Goal: Task Accomplishment & Management: Use online tool/utility

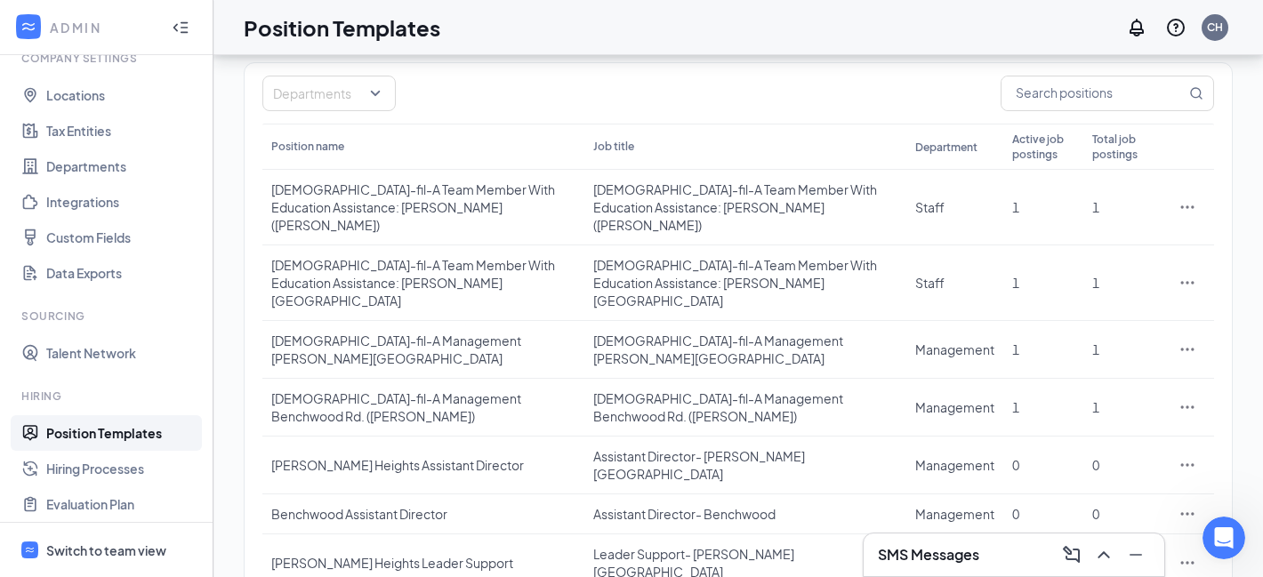
scroll to position [3, 0]
click at [1190, 456] on icon "Ellipses" at bounding box center [1188, 465] width 18 height 18
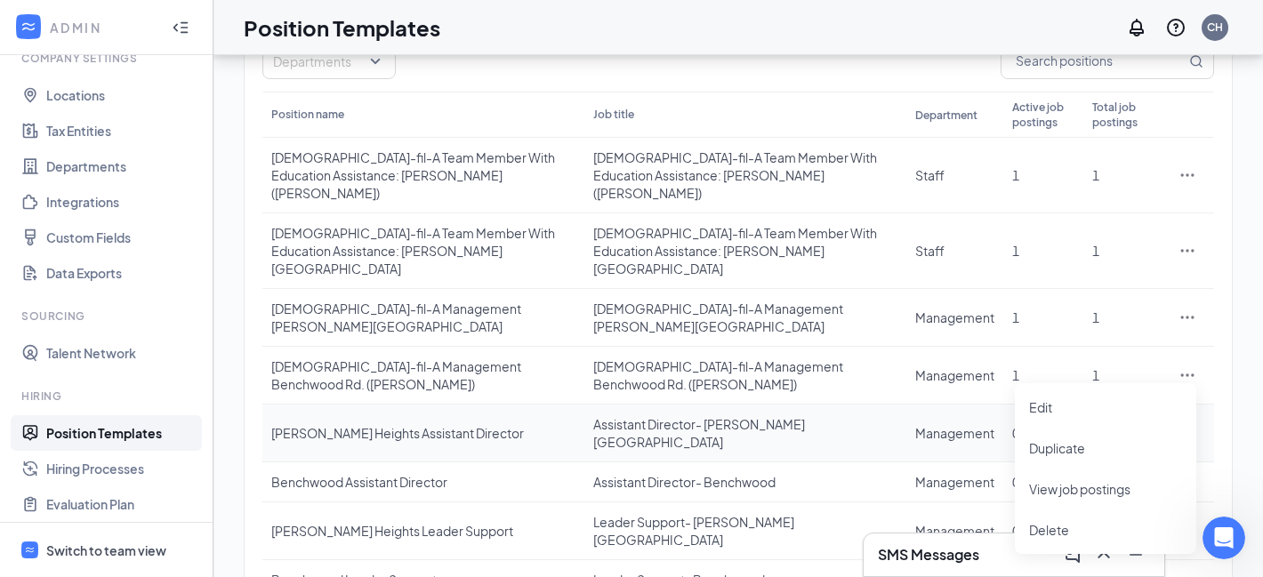
scroll to position [179, 0]
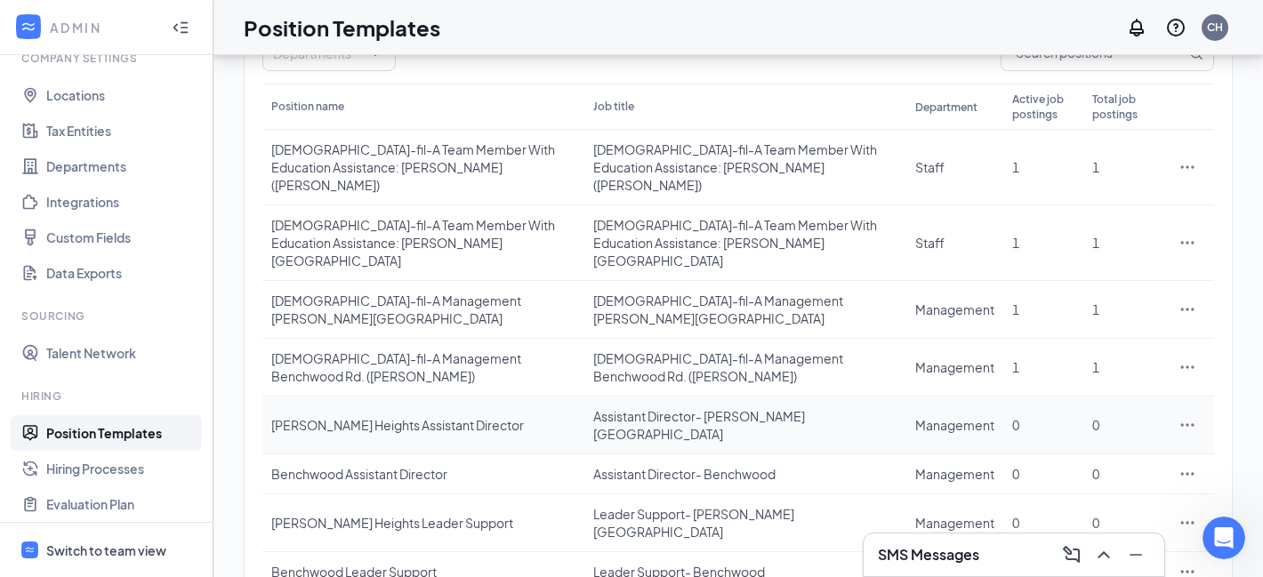
click at [788, 407] on div "Assistant Director- [PERSON_NAME][GEOGRAPHIC_DATA]" at bounding box center [745, 425] width 304 height 36
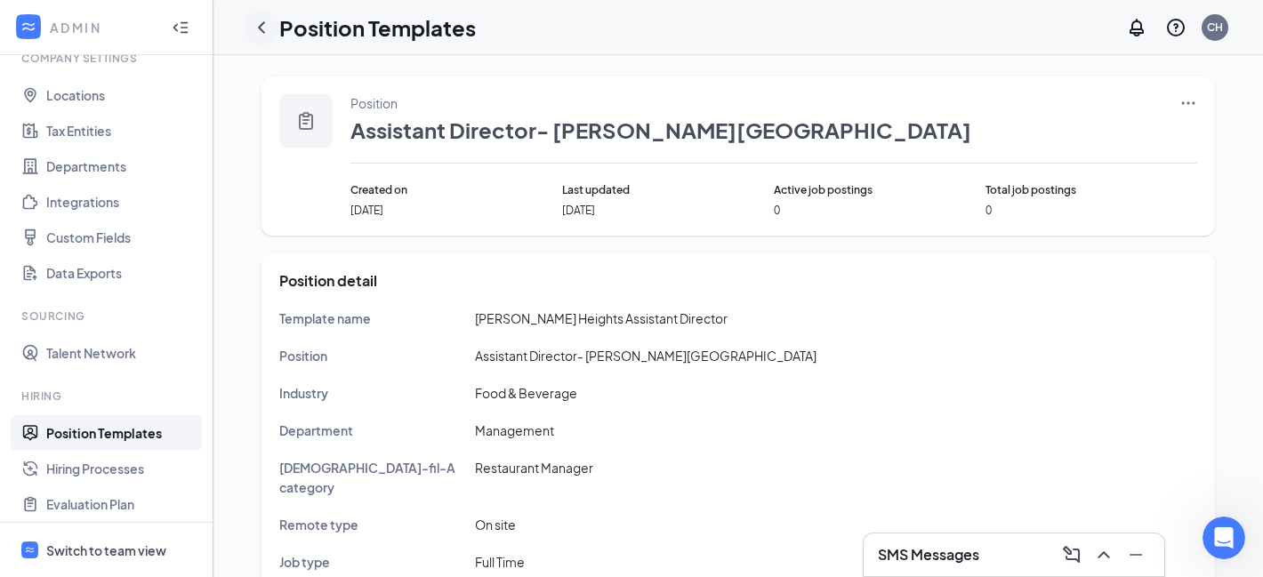
click at [260, 27] on icon "ChevronLeft" at bounding box center [261, 27] width 7 height 12
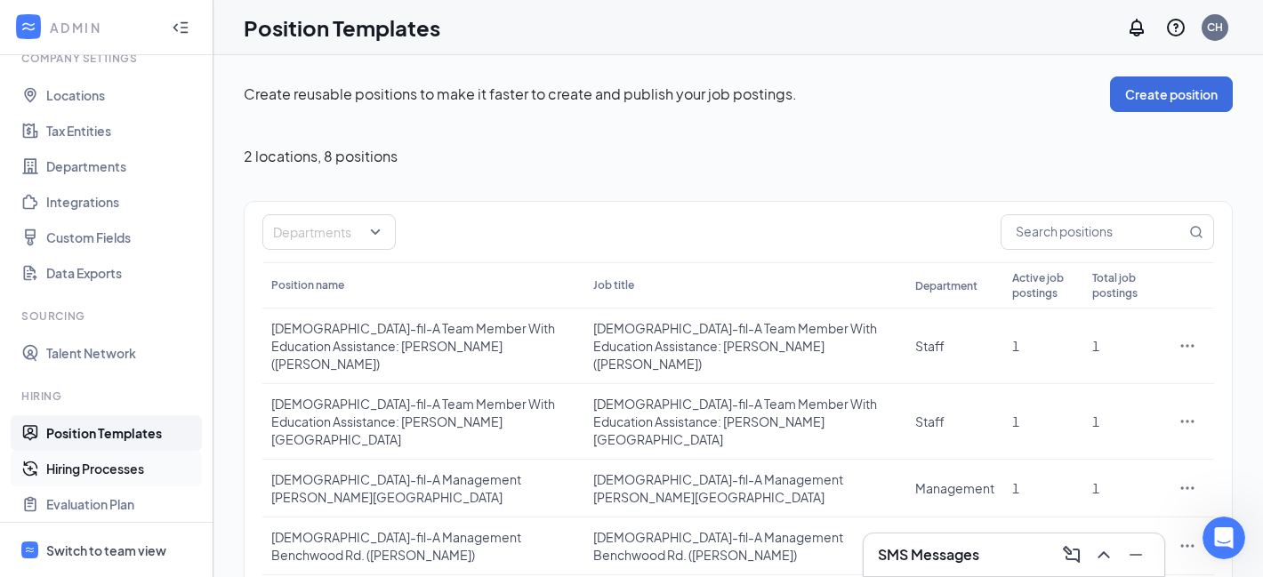
click at [101, 470] on link "Hiring Processes" at bounding box center [122, 469] width 152 height 36
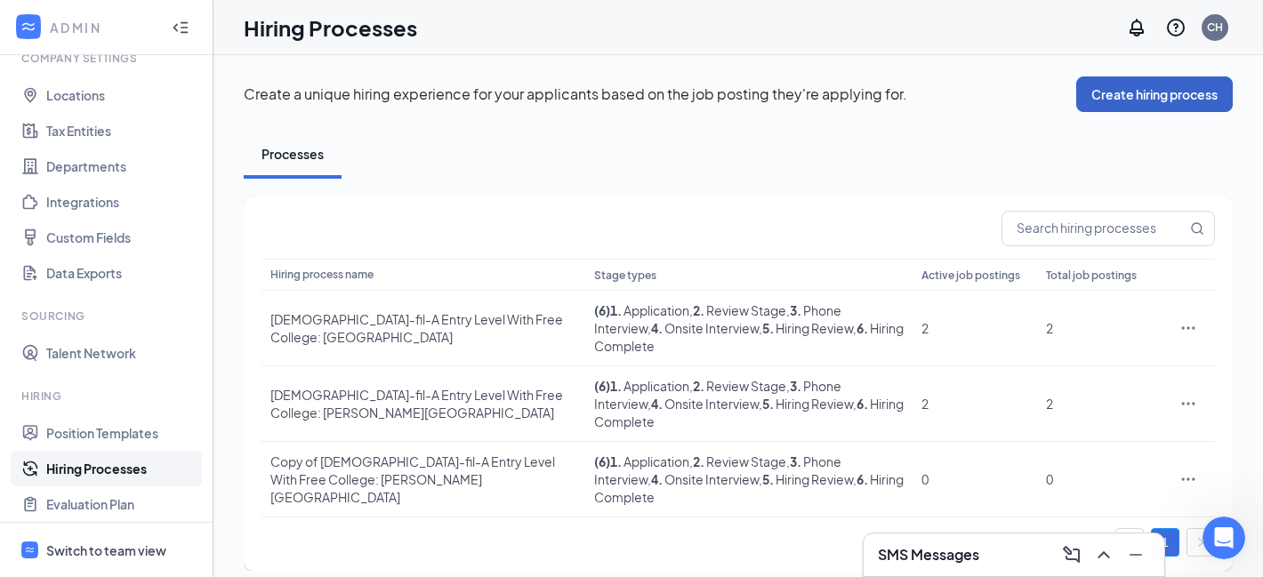
click at [1147, 99] on button "Create hiring process" at bounding box center [1154, 94] width 157 height 36
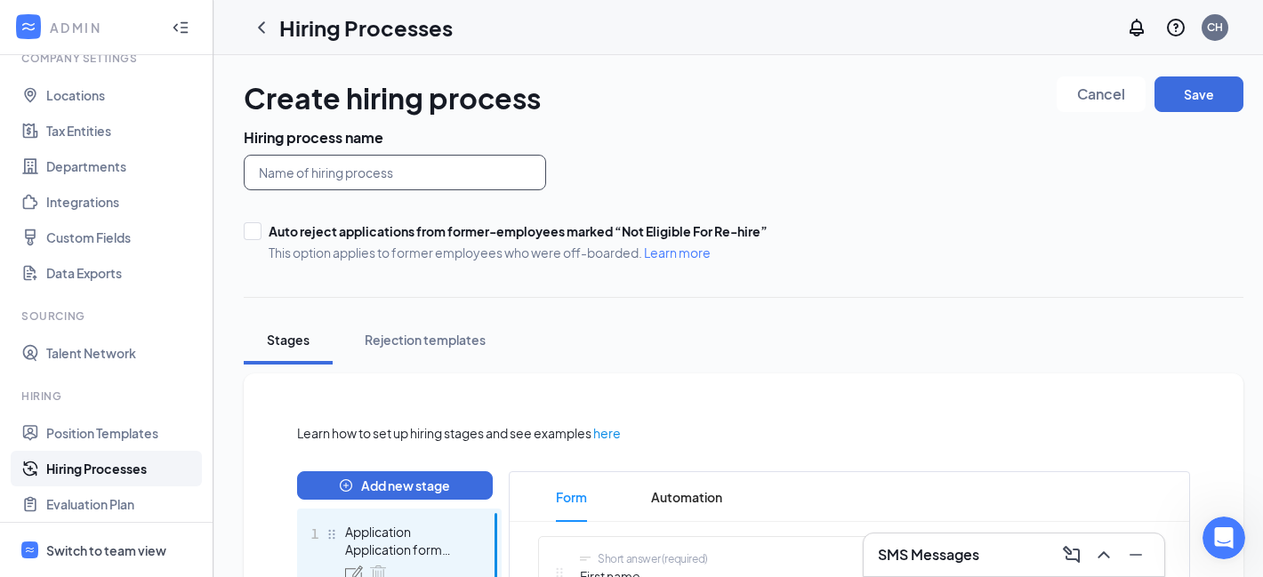
click at [486, 160] on input "text" at bounding box center [395, 173] width 302 height 36
type input "Internal Applications"
click at [653, 151] on div "Hiring process name Internal Applications Auto reject applications from former-…" at bounding box center [744, 194] width 1000 height 133
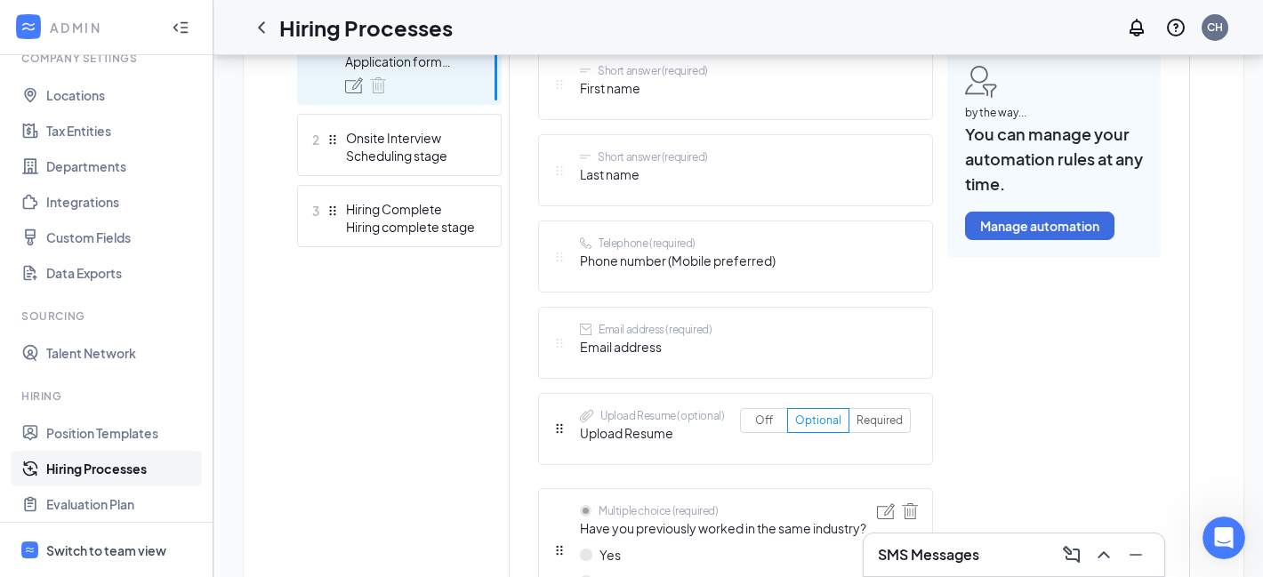
scroll to position [492, 0]
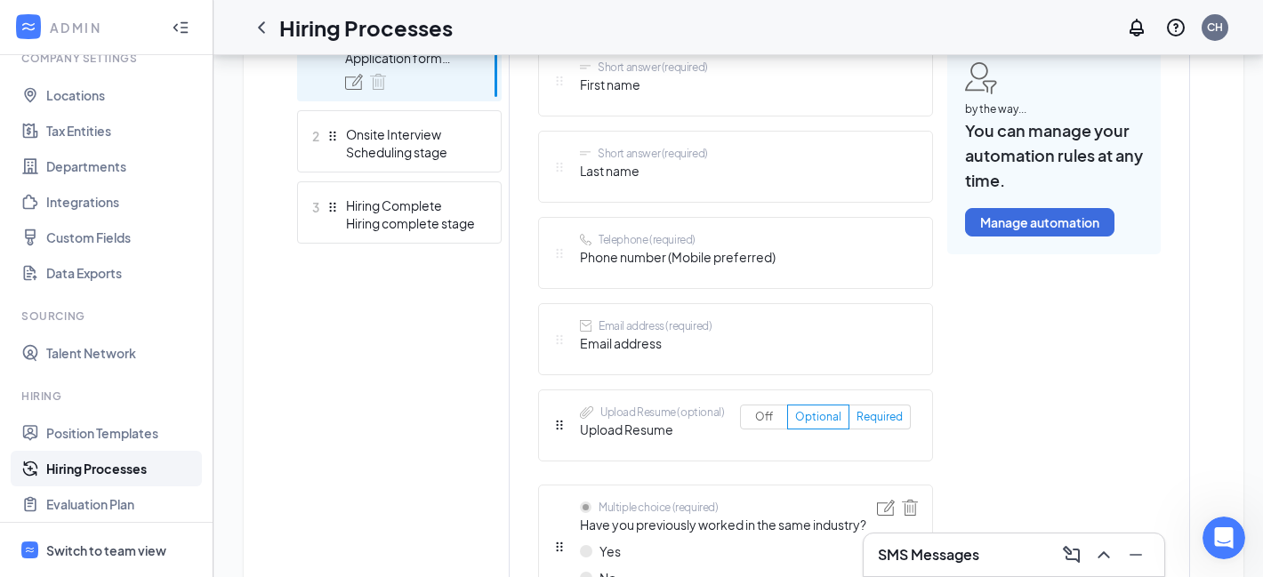
click at [873, 411] on span "Required" at bounding box center [880, 416] width 46 height 13
click at [857, 421] on input "Required" at bounding box center [857, 421] width 0 height 0
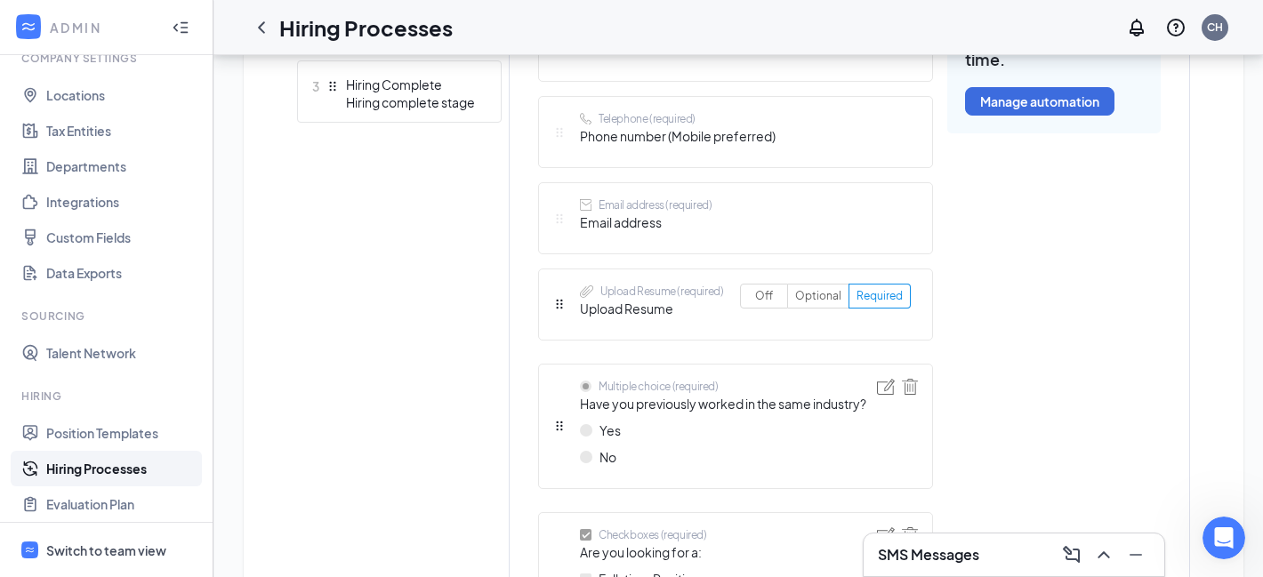
scroll to position [616, 0]
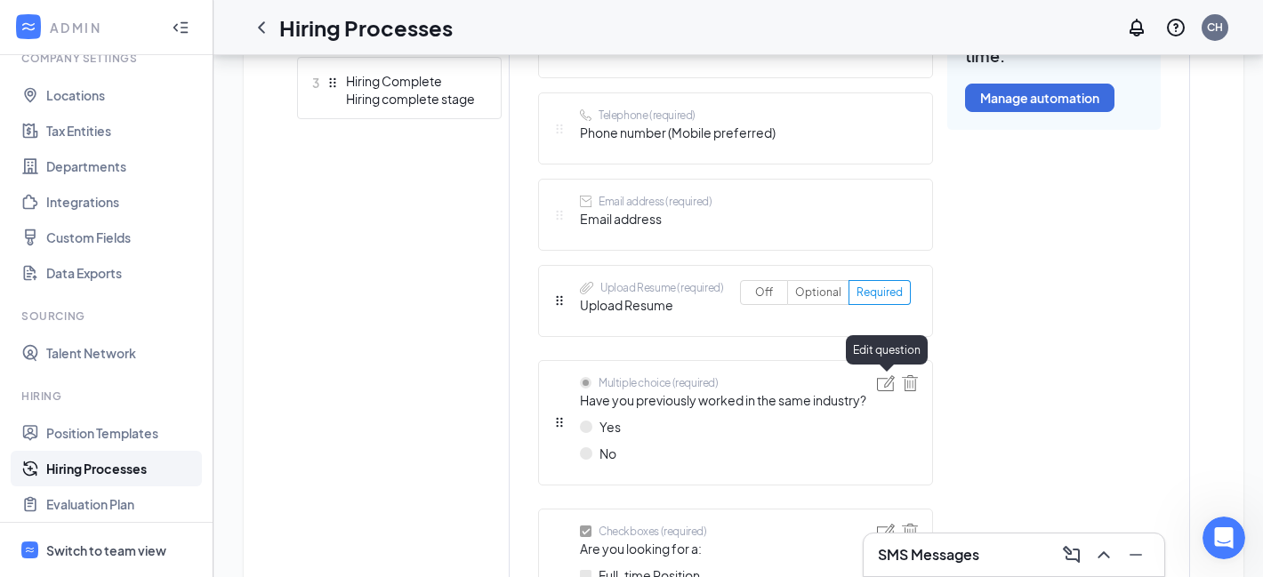
click at [881, 383] on img at bounding box center [886, 383] width 18 height 16
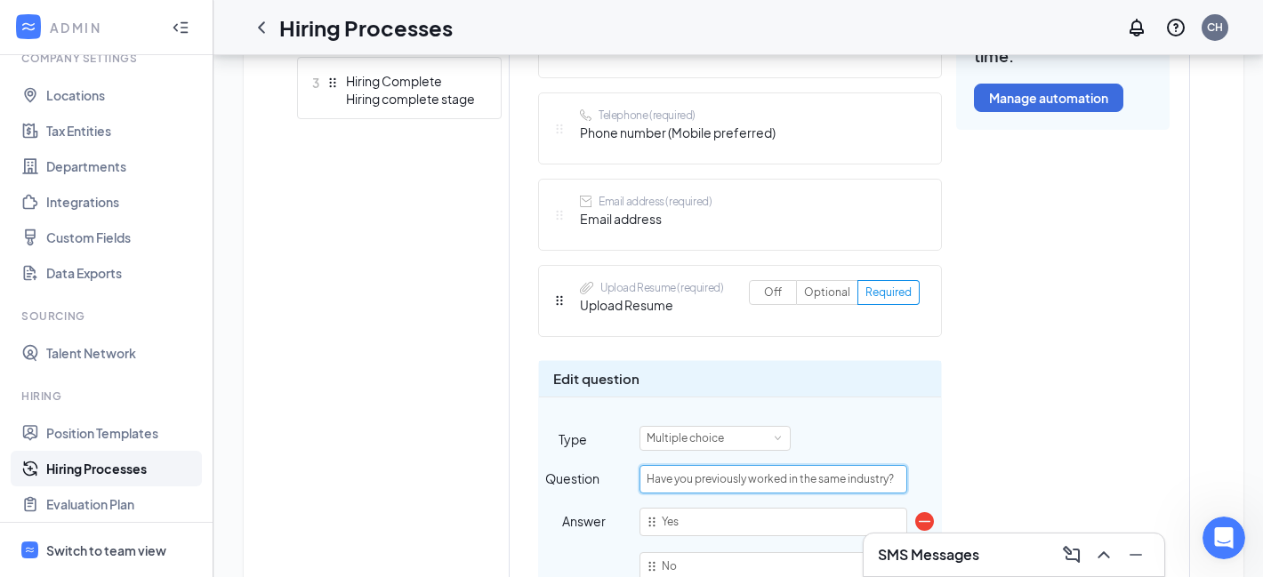
click at [889, 478] on input "Have you previously worked in the same industry?" at bounding box center [774, 479] width 268 height 28
click at [800, 480] on input "Have you previously worked in the same industry?" at bounding box center [774, 479] width 268 height 28
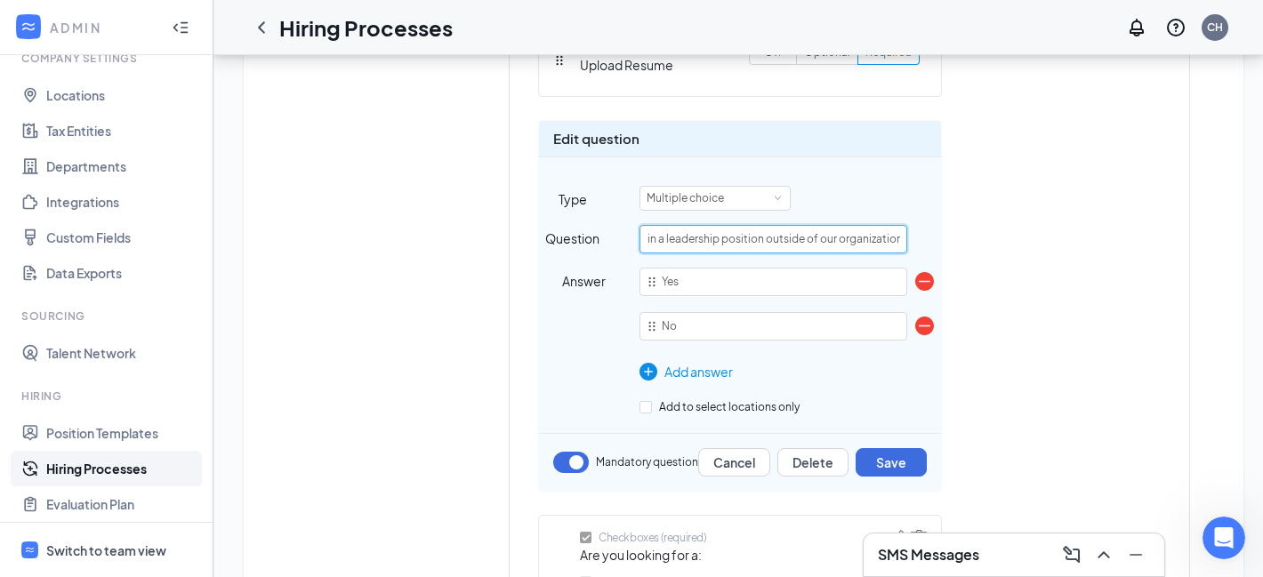
scroll to position [0, 146]
type input "Have you previously worked in a leadership position outside of our organization?"
click at [902, 459] on button "Save" at bounding box center [891, 462] width 71 height 28
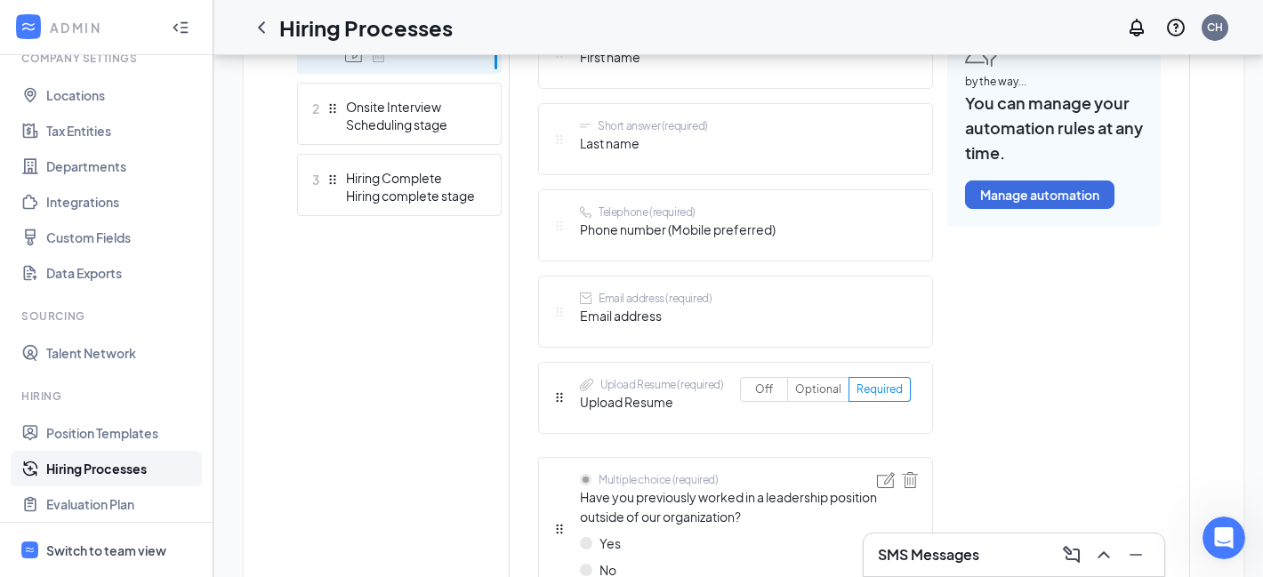
scroll to position [517, 0]
